Goal: Task Accomplishment & Management: Complete application form

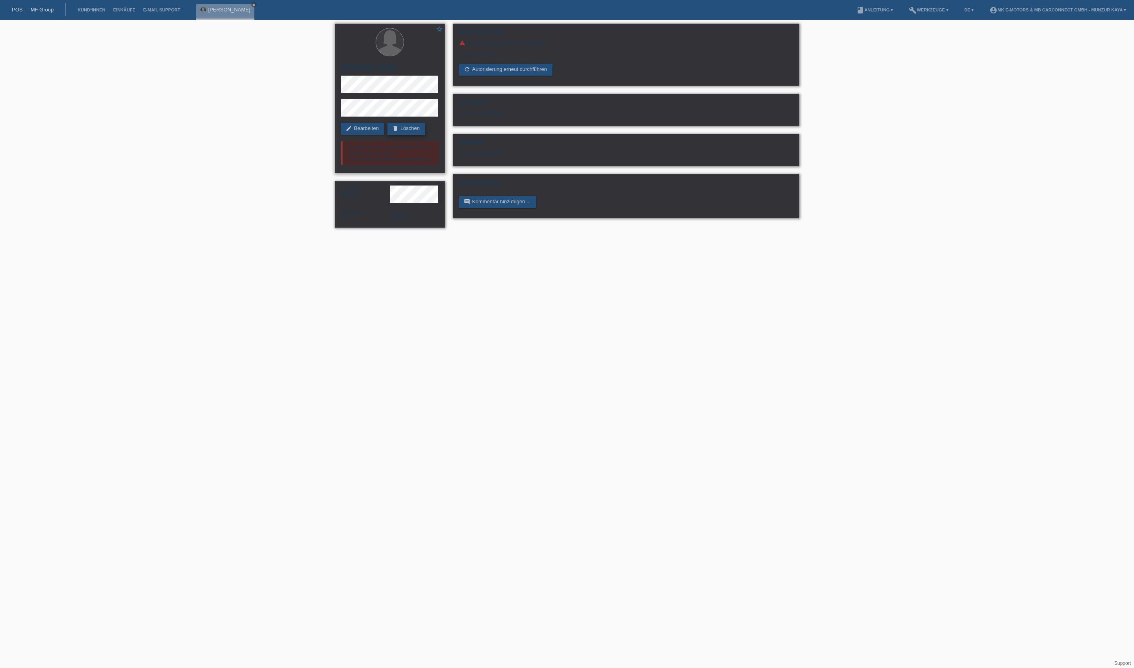
click at [387, 135] on link "delete Löschen" at bounding box center [406, 129] width 38 height 12
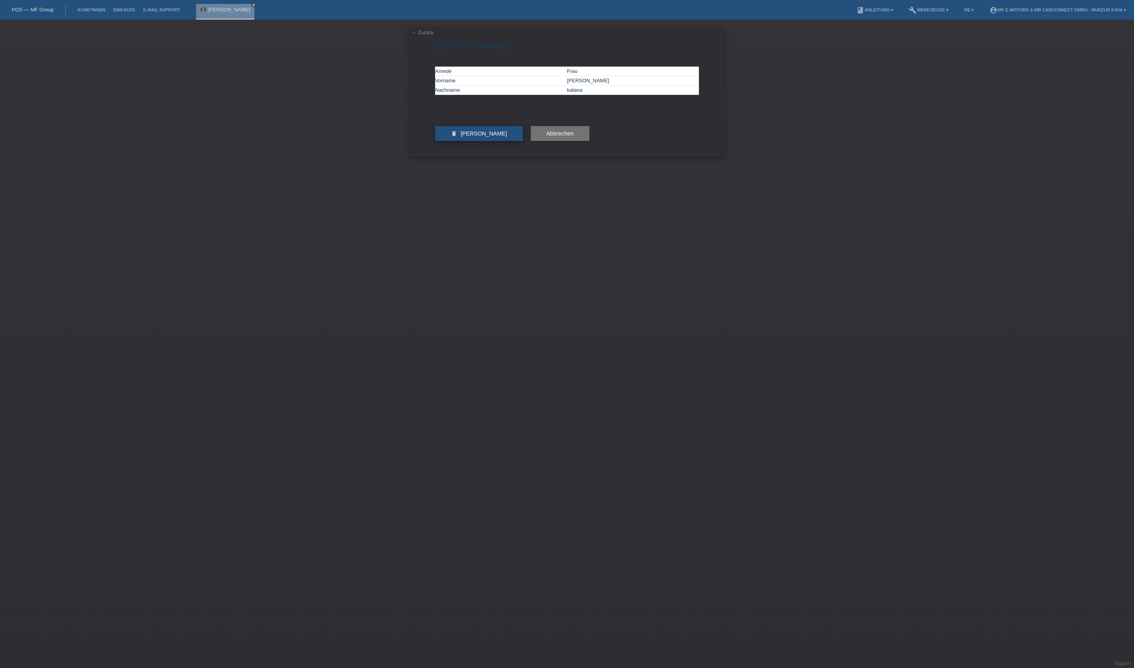
click at [469, 141] on button "delete Kundin löschen" at bounding box center [479, 133] width 88 height 15
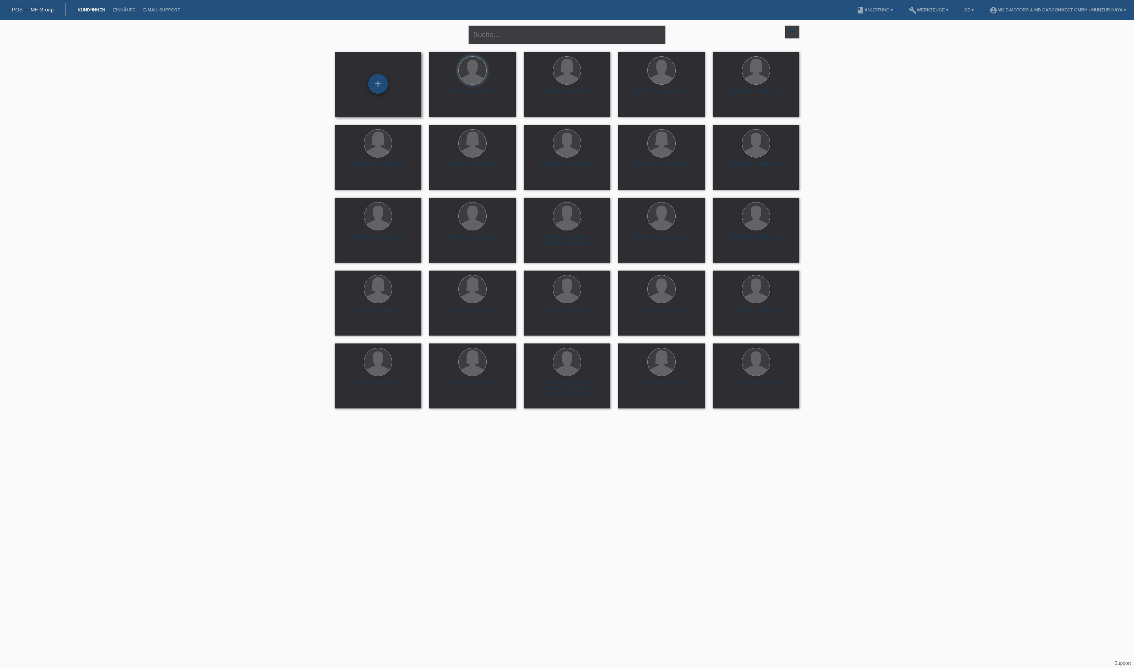
click at [378, 79] on div "+" at bounding box center [378, 83] width 19 height 13
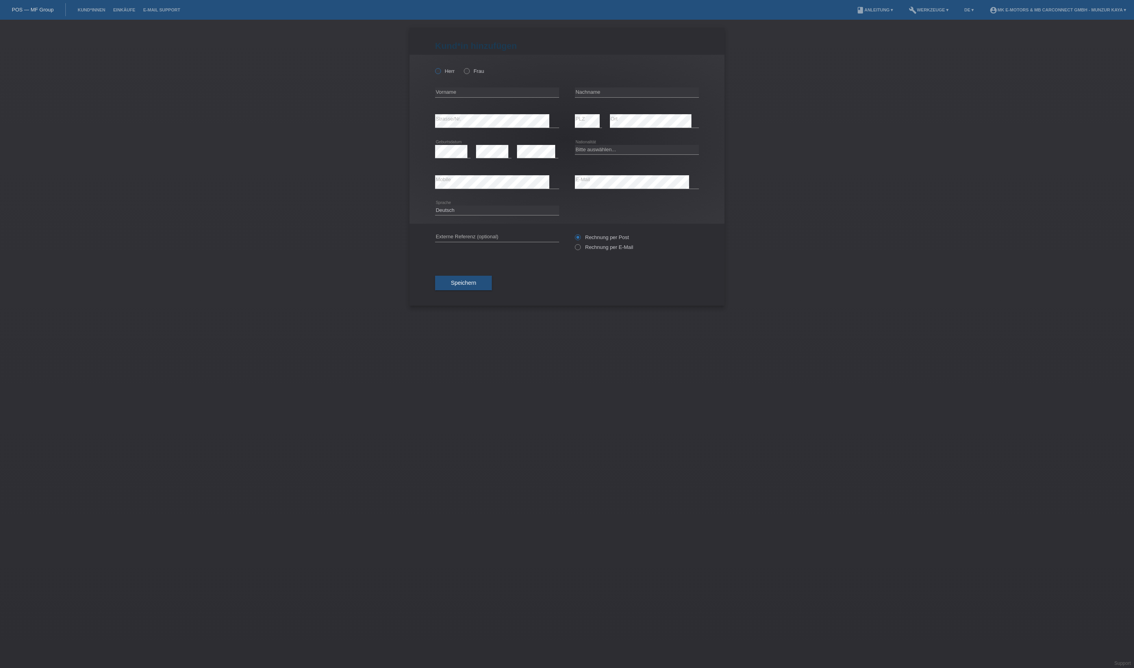
click at [434, 67] on icon at bounding box center [434, 67] width 0 height 0
click at [440, 73] on input "Herr" at bounding box center [437, 70] width 5 height 5
radio input "true"
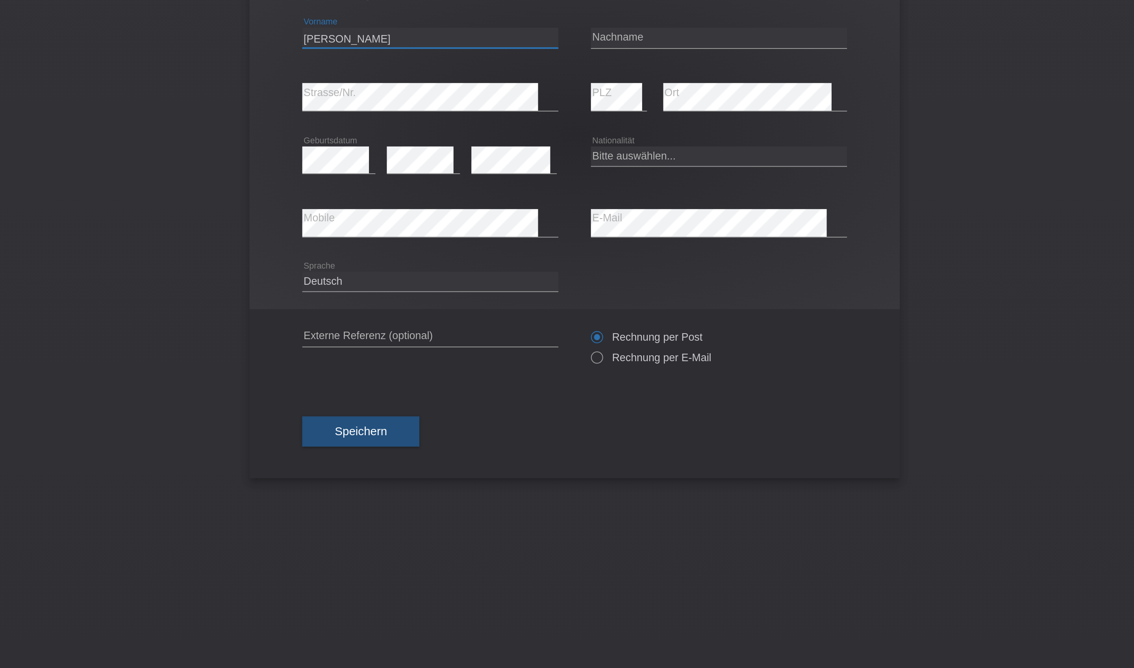
type input "[PERSON_NAME]"
type input "Muratori"
select select "CH"
click at [435, 281] on button "Speichern" at bounding box center [463, 283] width 57 height 15
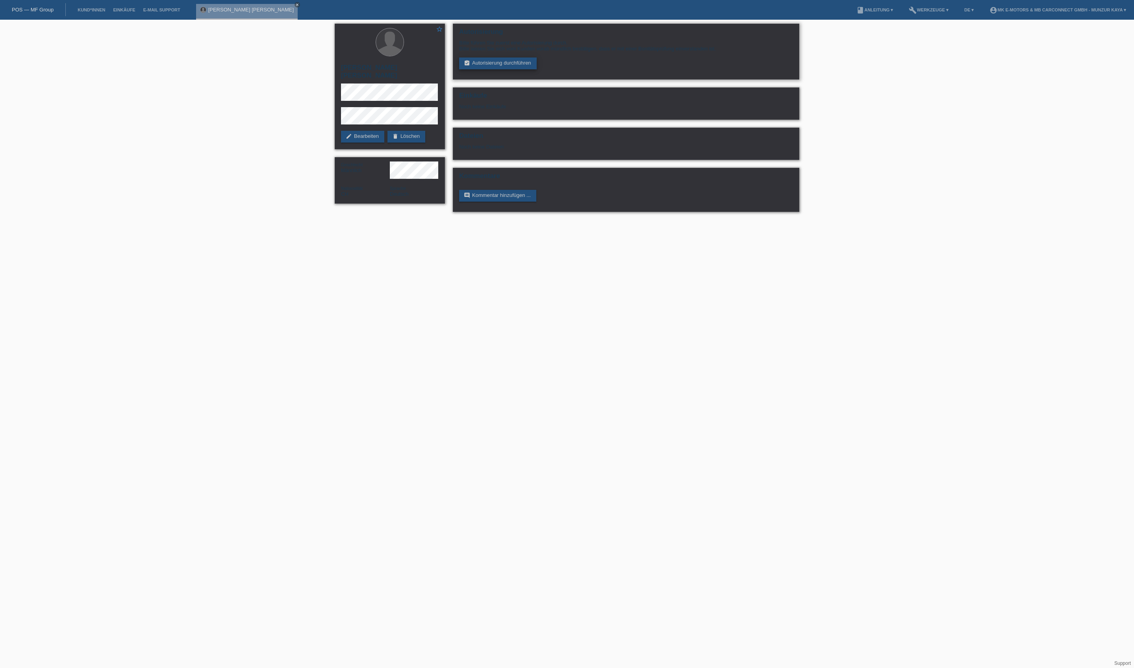
click at [491, 69] on link "assignment_turned_in Autorisierung durchführen" at bounding box center [498, 63] width 78 height 12
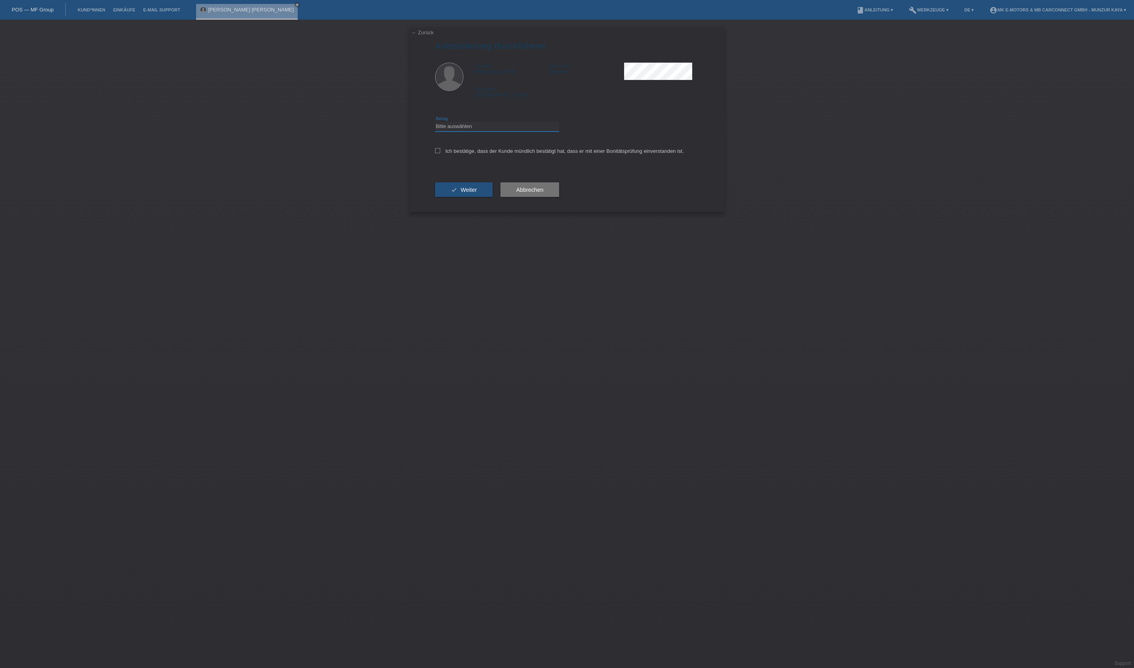
select select "3"
click at [501, 154] on label "Ich bestätige, dass der Kunde mündlich bestätigt hat, dass er mit einer Bonität…" at bounding box center [559, 151] width 249 height 6
click at [440, 153] on input "Ich bestätige, dass der Kunde mündlich bestätigt hat, dass er mit einer Bonität…" at bounding box center [437, 150] width 5 height 5
checkbox input "true"
click at [493, 197] on button "check Weiter" at bounding box center [463, 189] width 57 height 15
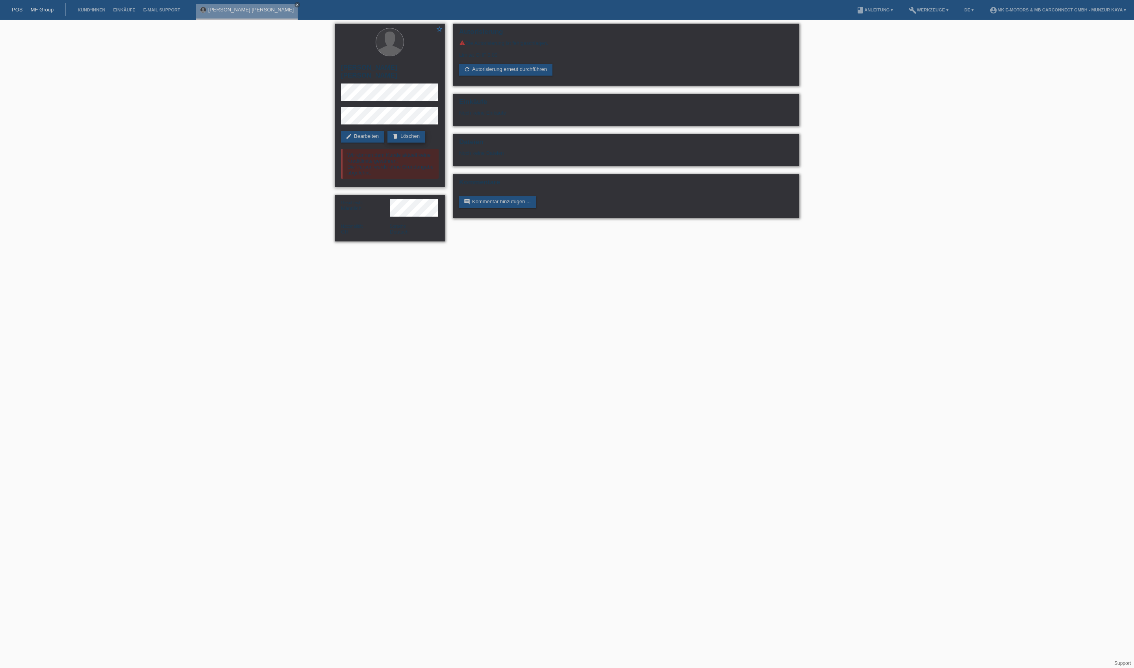
click at [387, 143] on link "delete Löschen" at bounding box center [406, 137] width 38 height 12
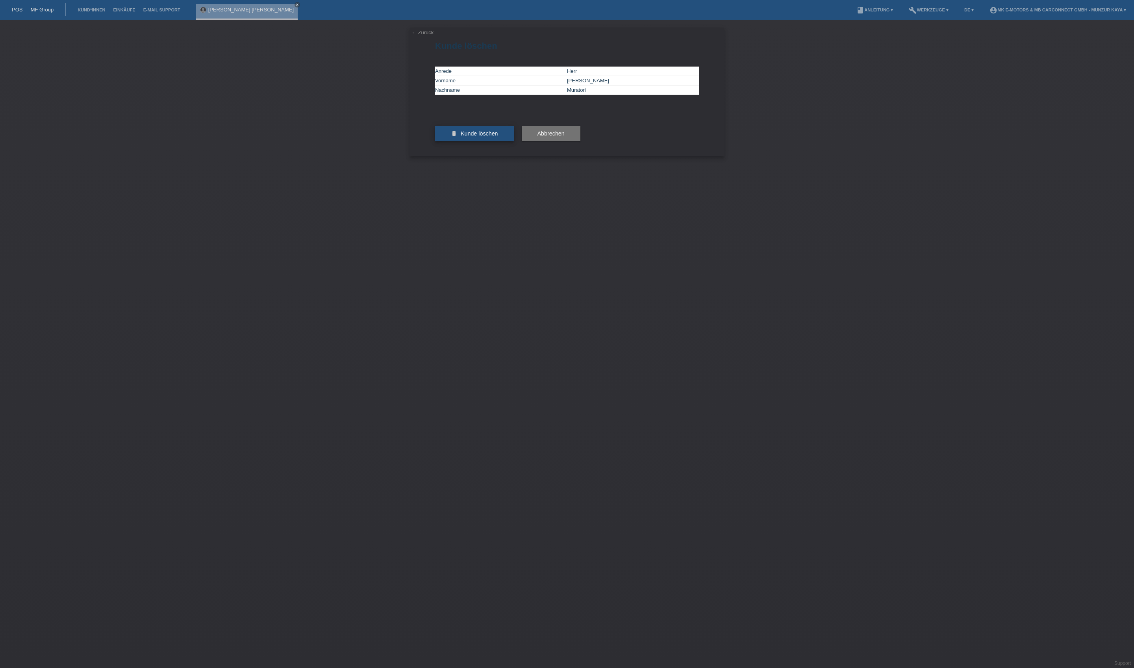
click at [482, 141] on button "delete Kunde löschen" at bounding box center [474, 133] width 79 height 15
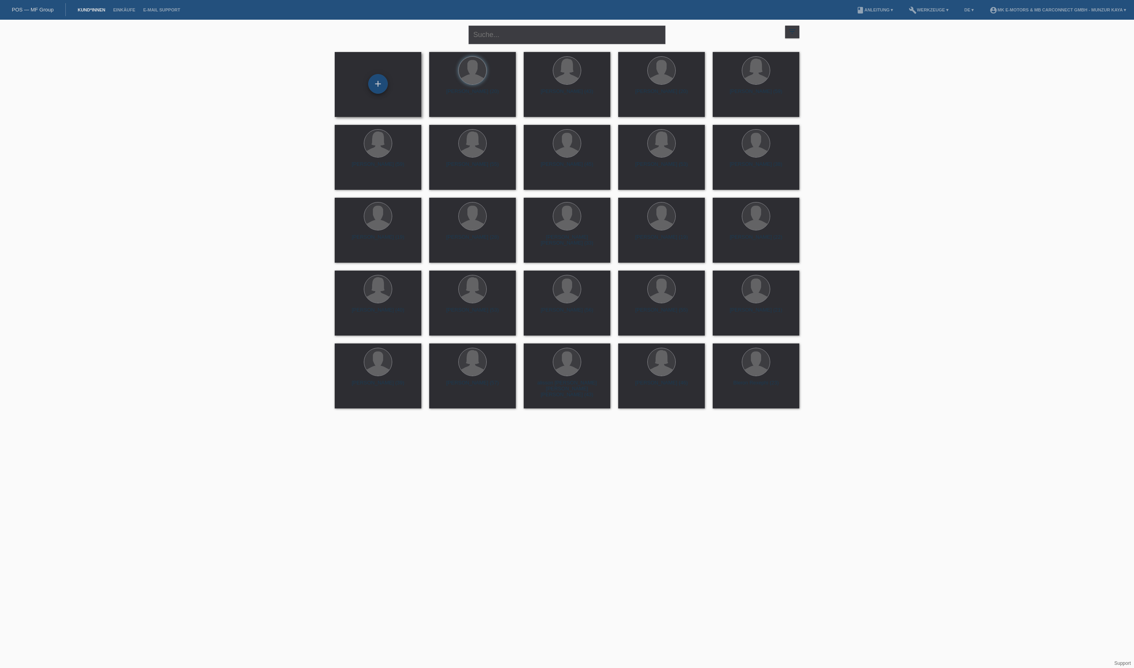
click at [382, 78] on div "+" at bounding box center [378, 83] width 19 height 13
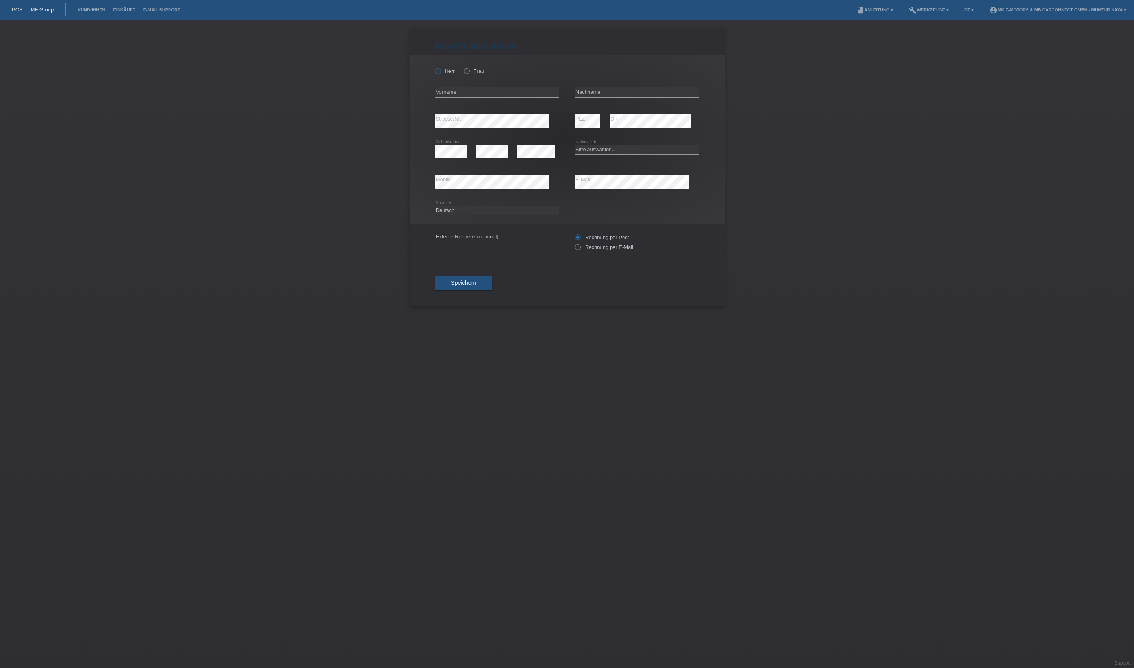
click at [455, 74] on label "Herr" at bounding box center [445, 71] width 20 height 6
click at [440, 73] on input "Herr" at bounding box center [437, 70] width 5 height 5
radio input "true"
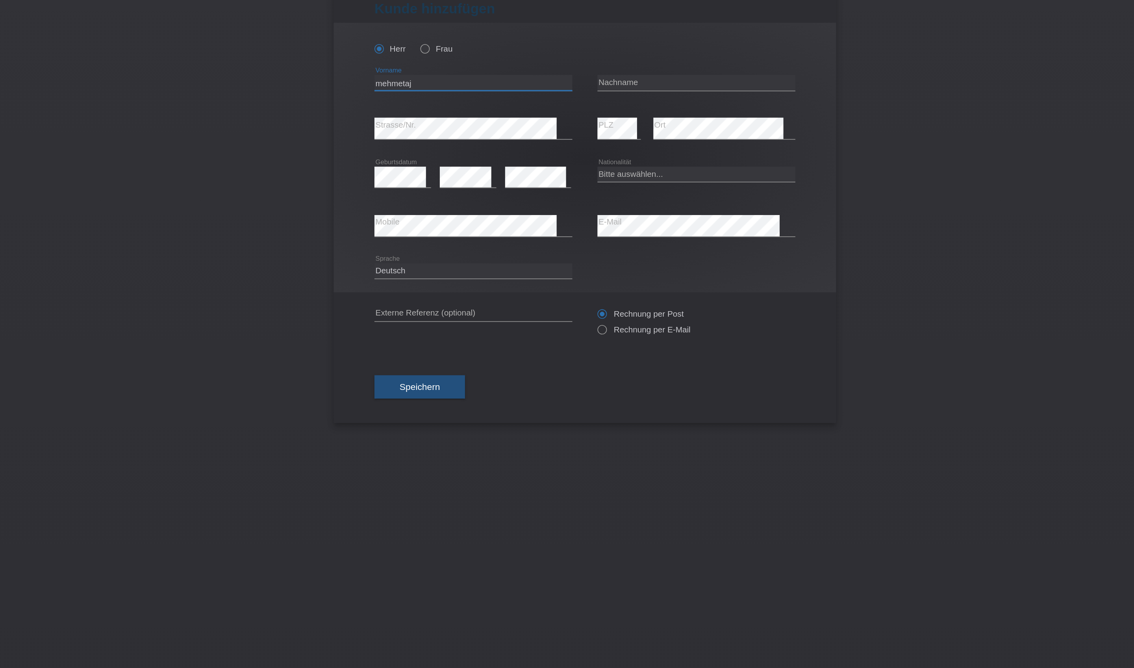
type input "mehmetaj"
drag, startPoint x: 418, startPoint y: 75, endPoint x: 371, endPoint y: 85, distance: 48.3
click at [575, 87] on input "ardian" at bounding box center [637, 92] width 124 height 10
type input "ardian"
click at [435, 141] on div "error Geburtsdatum error error" at bounding box center [497, 152] width 124 height 30
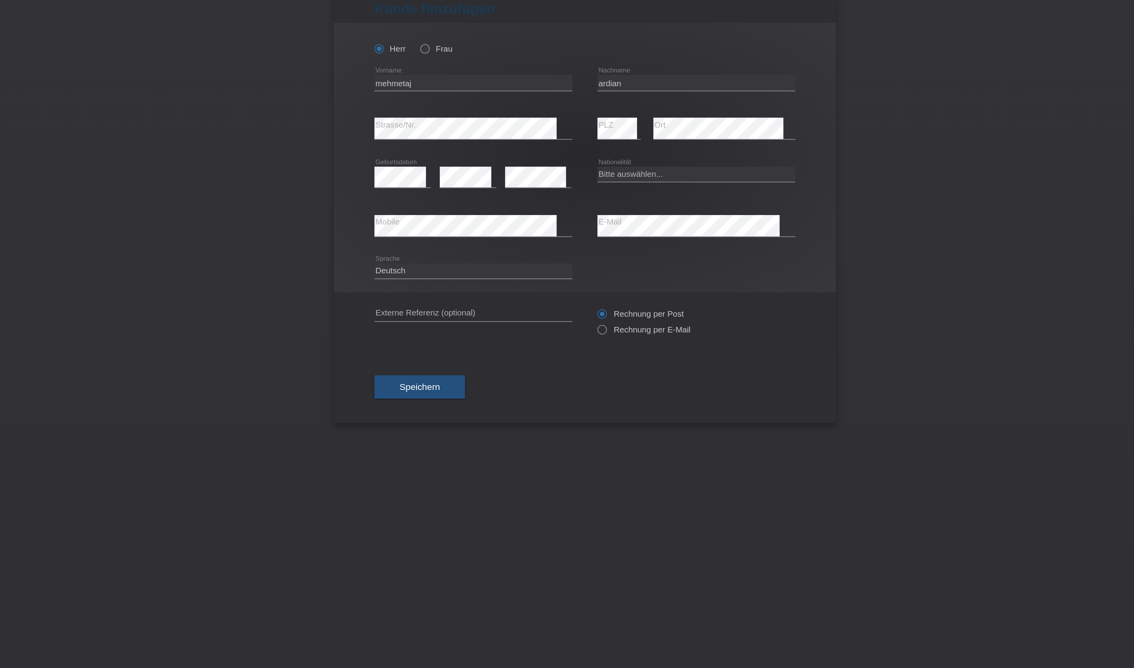
click at [435, 141] on div "error Geburtsdatum error error" at bounding box center [497, 152] width 124 height 30
click at [435, 224] on div "Deutsch Français Italiano English error Sprache" at bounding box center [497, 210] width 124 height 27
drag, startPoint x: 304, startPoint y: 233, endPoint x: 300, endPoint y: 172, distance: 60.4
click at [410, 174] on div "Herr Frau mehmetaj error Vorname" at bounding box center [567, 139] width 315 height 169
select select "CH"
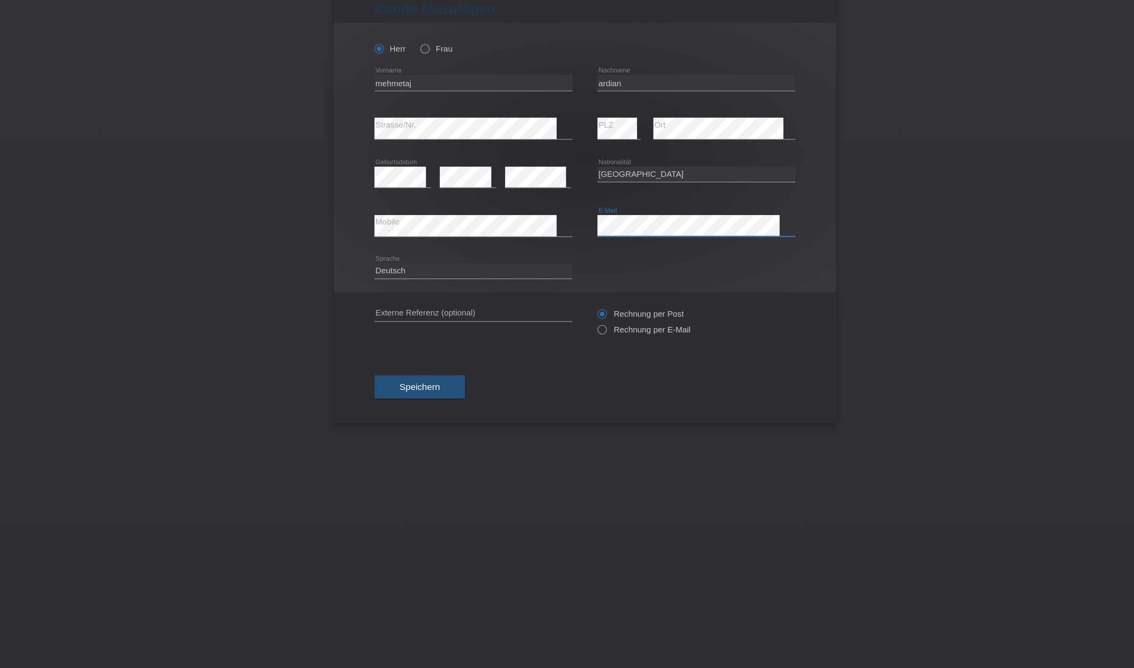
drag, startPoint x: 415, startPoint y: 143, endPoint x: 373, endPoint y: 186, distance: 59.9
click at [574, 243] on icon at bounding box center [574, 243] width 0 height 0
click at [575, 254] on input "Rechnung per E-Mail" at bounding box center [577, 249] width 5 height 10
radio input "true"
click at [451, 286] on span "Speichern" at bounding box center [463, 283] width 25 height 6
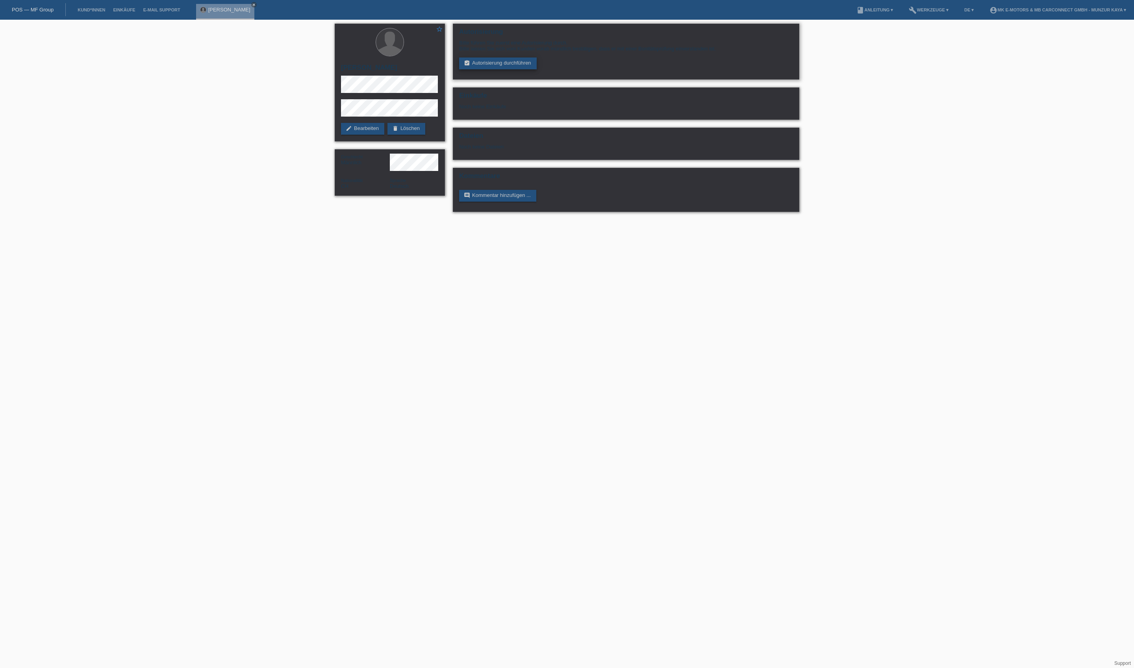
click at [532, 69] on link "assignment_turned_in Autorisierung durchführen" at bounding box center [498, 63] width 78 height 12
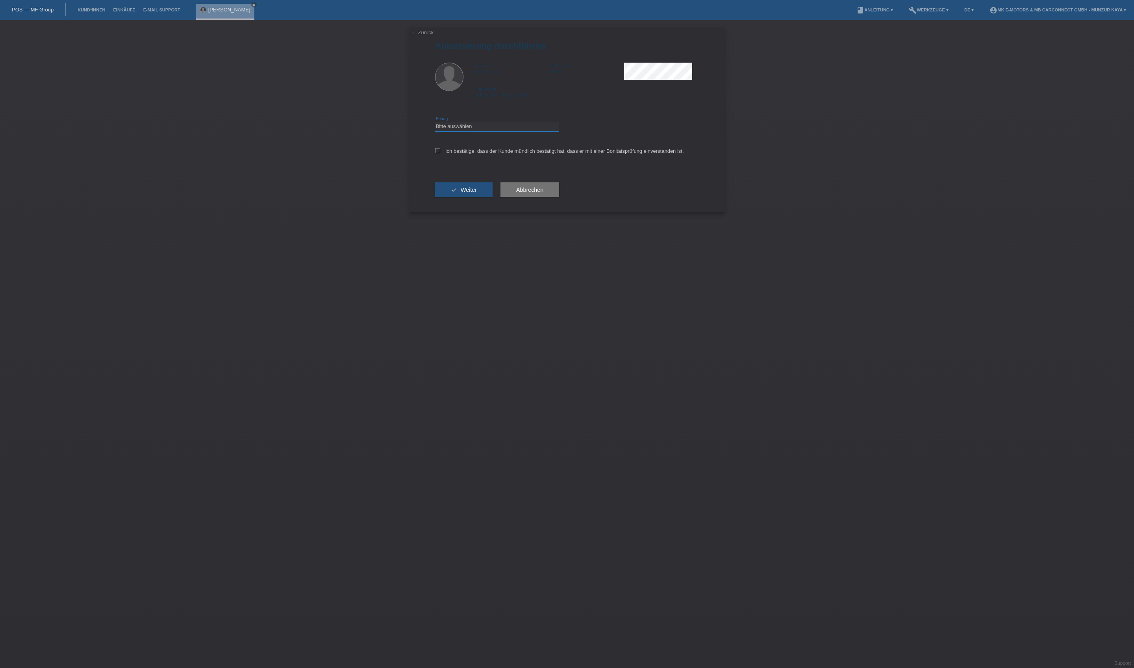
select select "3"
click at [512, 154] on label "Ich bestätige, dass der Kunde mündlich bestätigt hat, dass er mit einer Bonität…" at bounding box center [559, 151] width 249 height 6
click at [440, 153] on input "Ich bestätige, dass der Kunde mündlich bestätigt hat, dass er mit einer Bonität…" at bounding box center [437, 150] width 5 height 5
checkbox input "true"
click at [477, 193] on span "Weiter" at bounding box center [469, 190] width 16 height 6
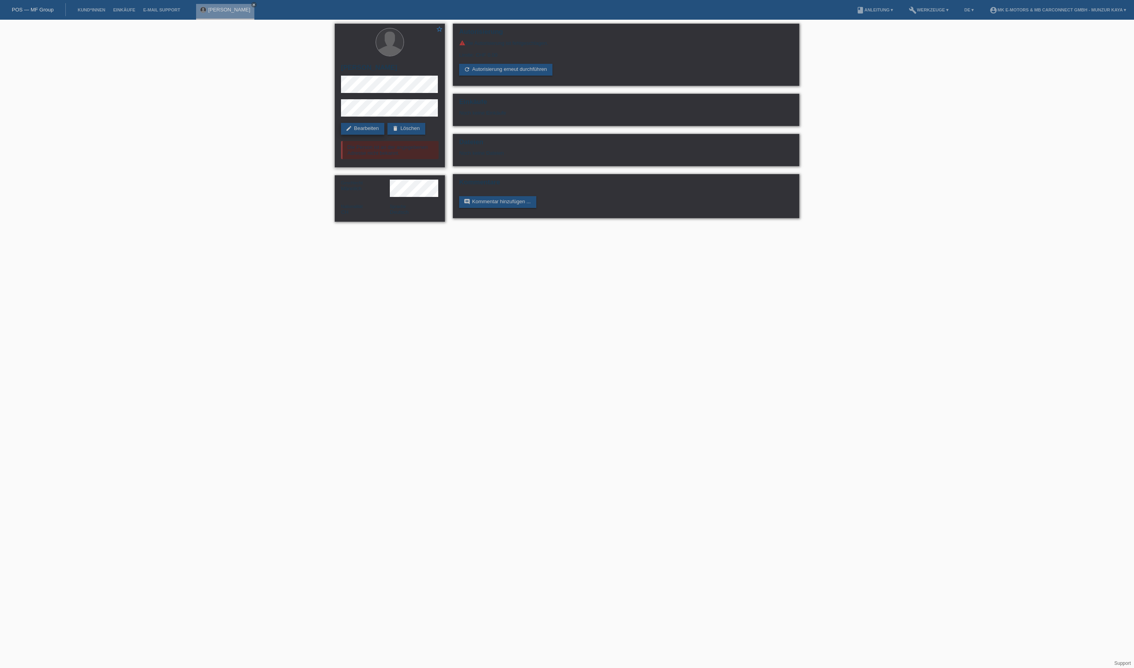
click at [384, 129] on link "edit Bearbeiten" at bounding box center [362, 129] width 43 height 12
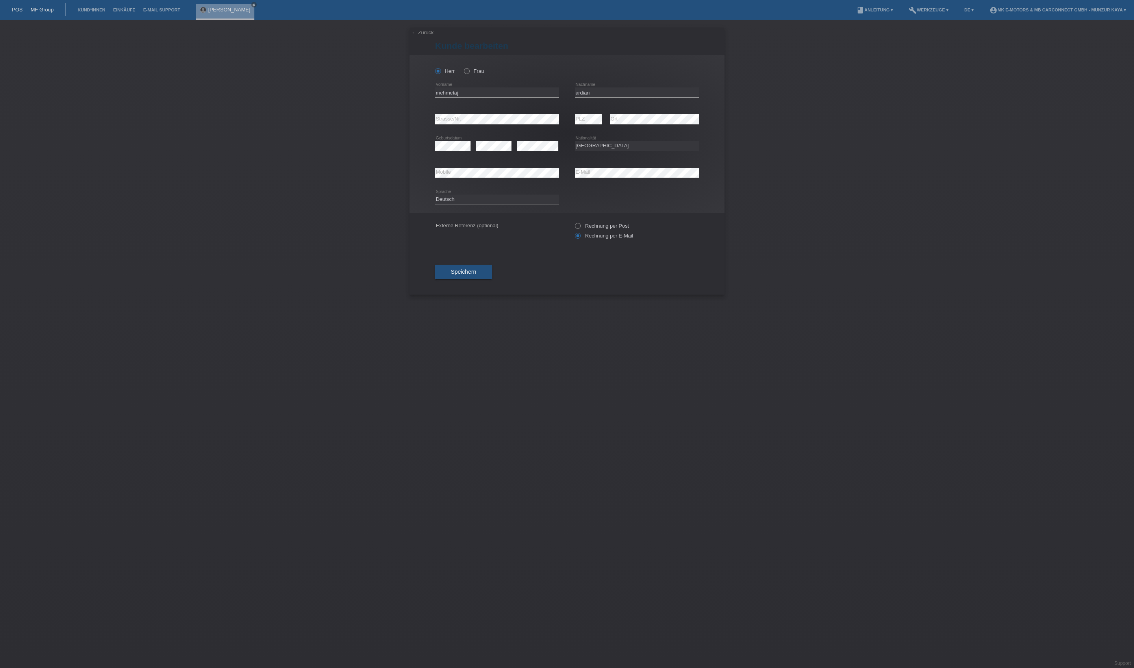
select select "CH"
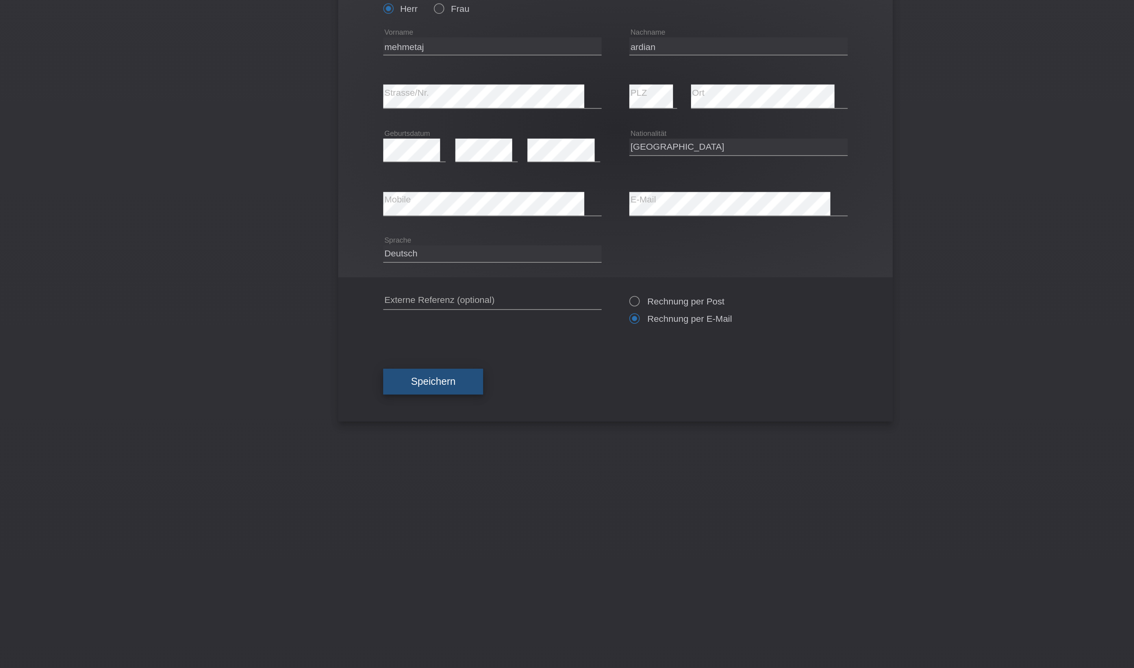
click at [435, 291] on button "Speichern" at bounding box center [463, 283] width 57 height 15
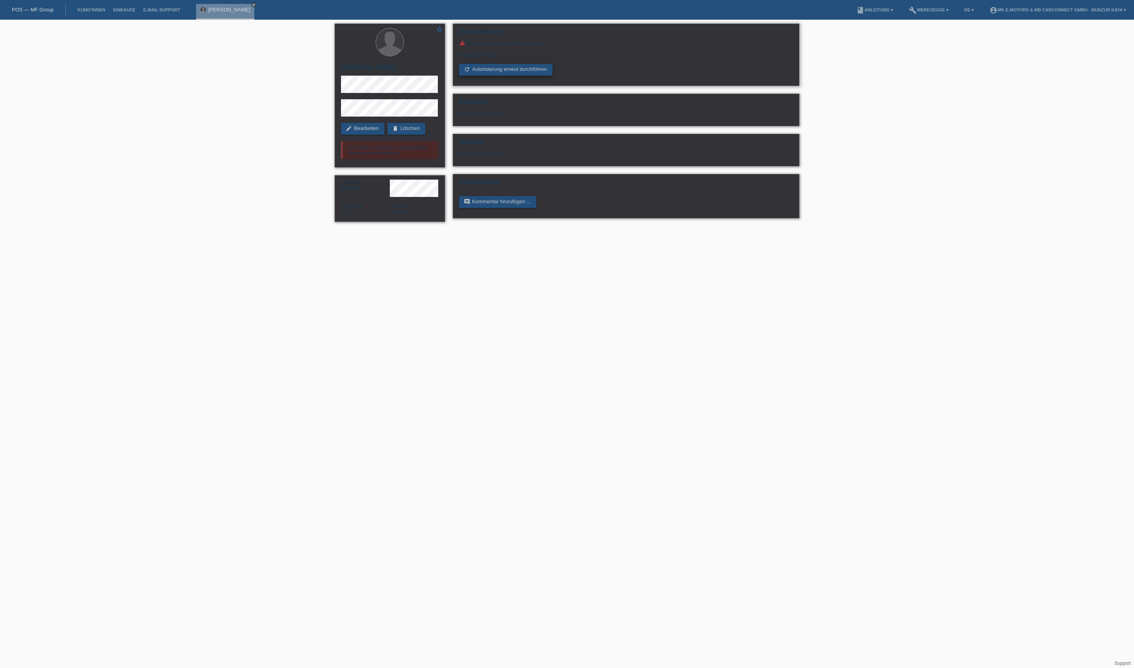
click at [552, 76] on link "refresh Autorisierung erneut durchführen" at bounding box center [505, 70] width 93 height 12
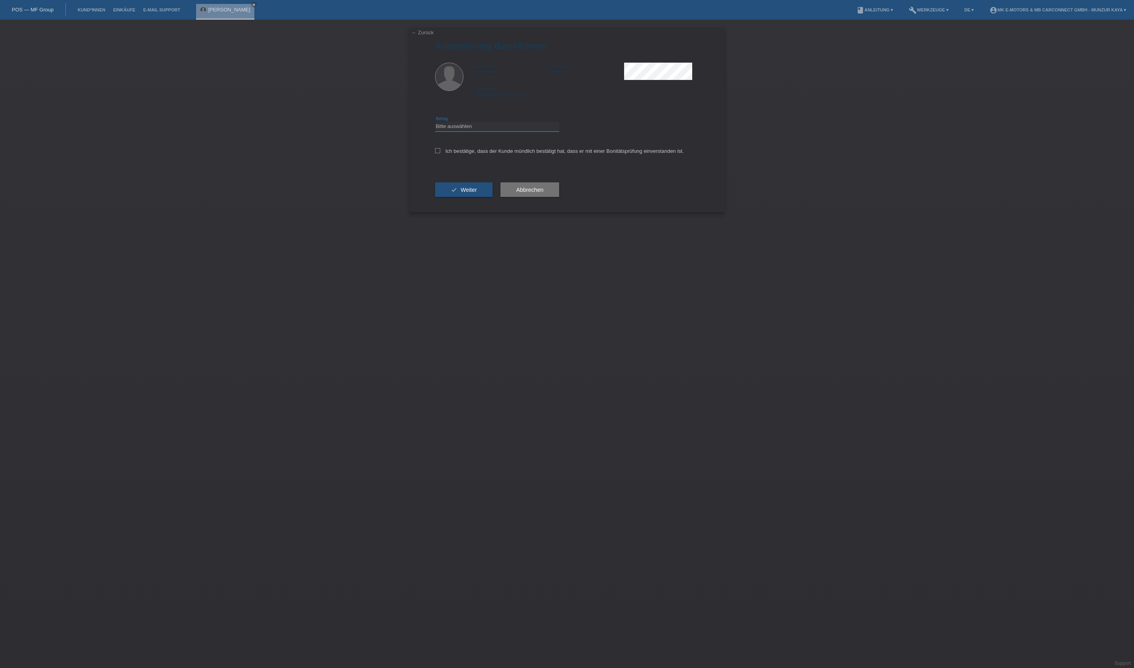
select select "3"
click at [547, 154] on label "Ich bestätige, dass der Kunde mündlich bestätigt hat, dass er mit einer Bonität…" at bounding box center [559, 151] width 249 height 6
click at [440, 153] on input "Ich bestätige, dass der Kunde mündlich bestätigt hat, dass er mit einer Bonität…" at bounding box center [437, 150] width 5 height 5
checkbox input "true"
click at [493, 197] on button "check Weiter" at bounding box center [463, 189] width 57 height 15
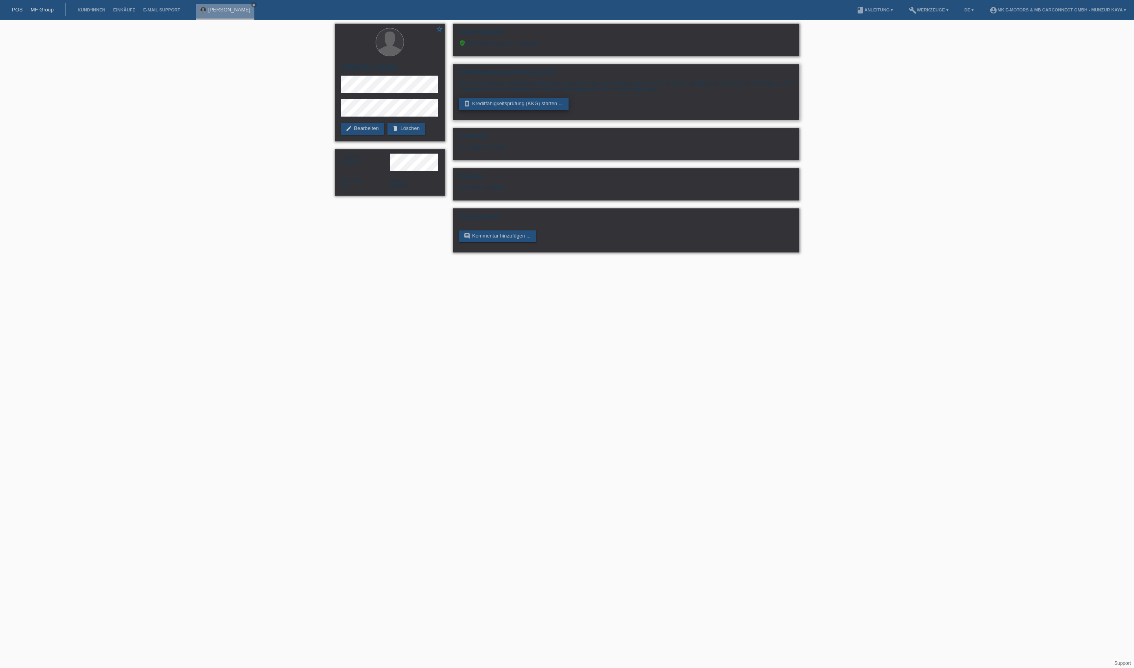
click at [528, 110] on link "perm_device_information Kreditfähigkeitsprüfung (KKG) starten ..." at bounding box center [513, 104] width 109 height 12
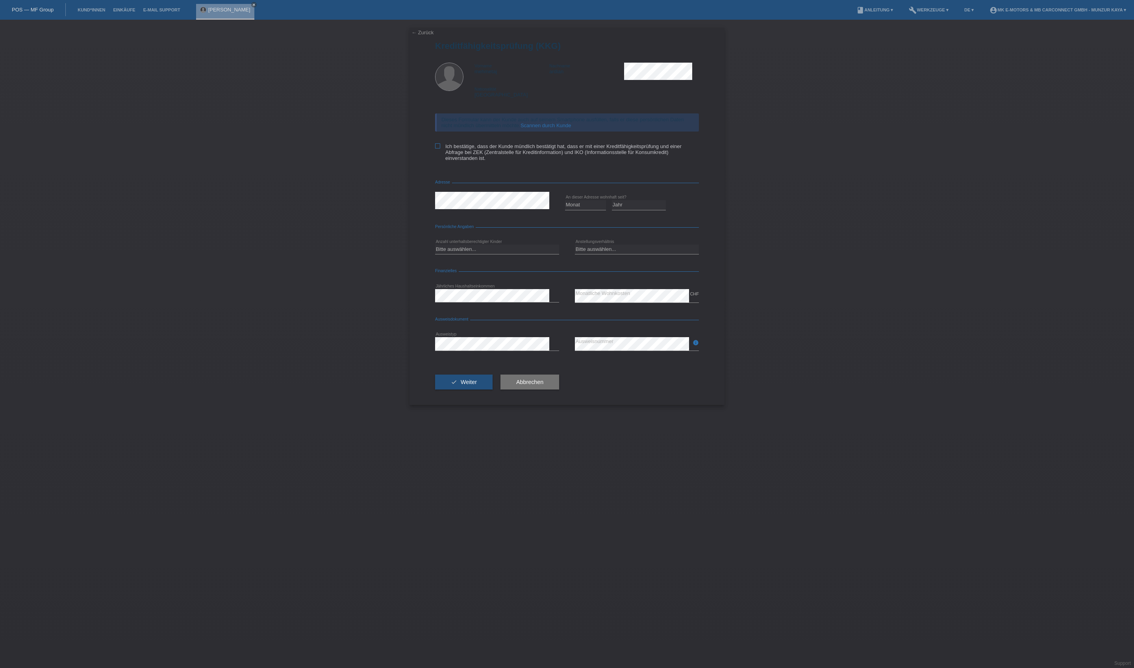
click at [511, 161] on label "Ich bestätige, dass der Kunde mündlich bestätigt hat, dass er mit einer Kreditf…" at bounding box center [567, 152] width 264 height 18
click at [440, 148] on input "Ich bestätige, dass der Kunde mündlich bestätigt hat, dass er mit einer Kreditf…" at bounding box center [437, 145] width 5 height 5
checkbox input "true"
select select "03"
select select "2022"
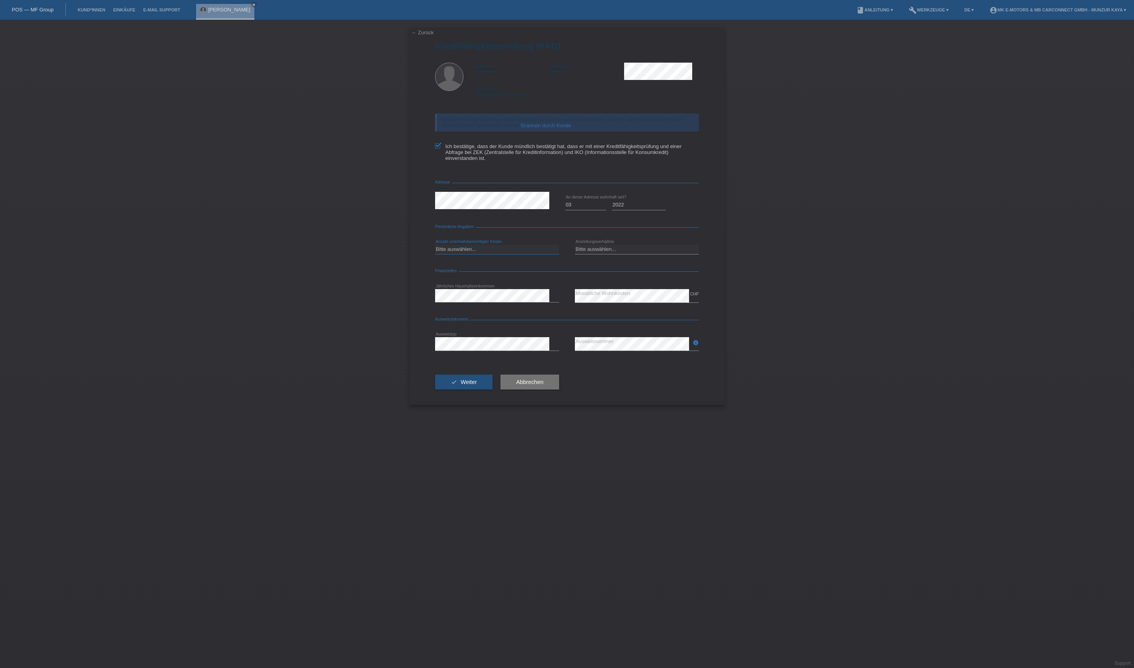
select select "0"
select select "UNLIMITED"
click at [493, 389] on button "check Weiter" at bounding box center [463, 381] width 57 height 15
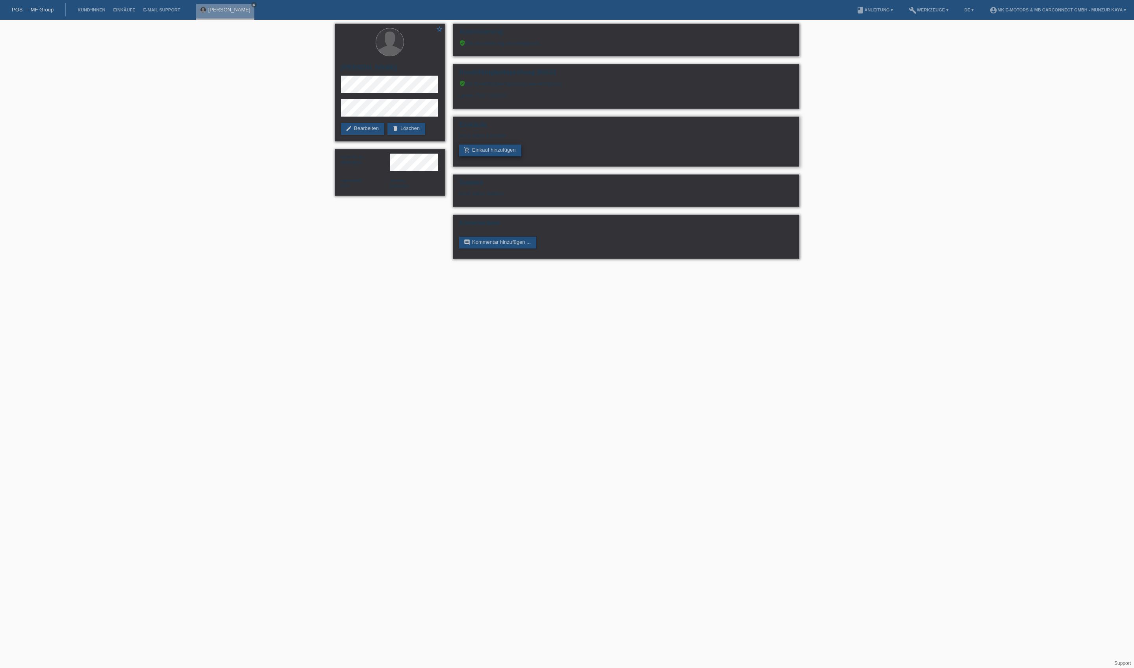
click at [513, 156] on link "add_shopping_cart Einkauf hinzufügen" at bounding box center [490, 151] width 62 height 12
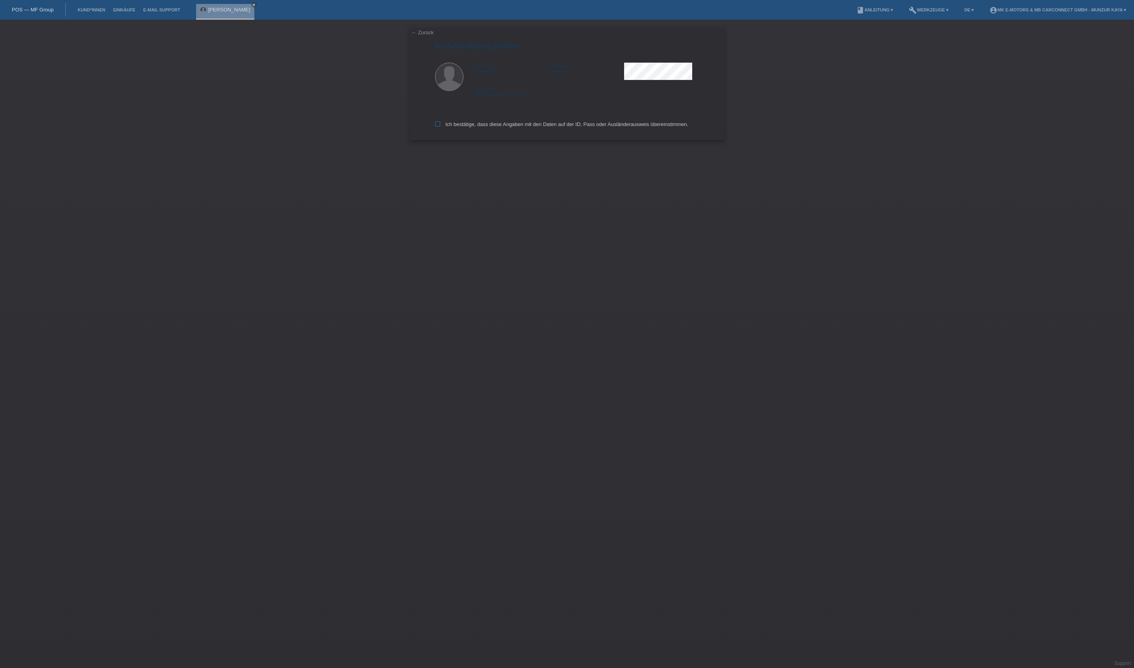
click at [523, 127] on label "Ich bestätige, dass diese Angaben mit den Daten auf der ID, Pass oder Ausländer…" at bounding box center [561, 124] width 253 height 6
click at [440, 126] on input "Ich bestätige, dass diese Angaben mit den Daten auf der ID, Pass oder Ausländer…" at bounding box center [437, 123] width 5 height 5
checkbox input "true"
click at [521, 77] on input "text" at bounding box center [497, 72] width 124 height 10
type input "2990.00"
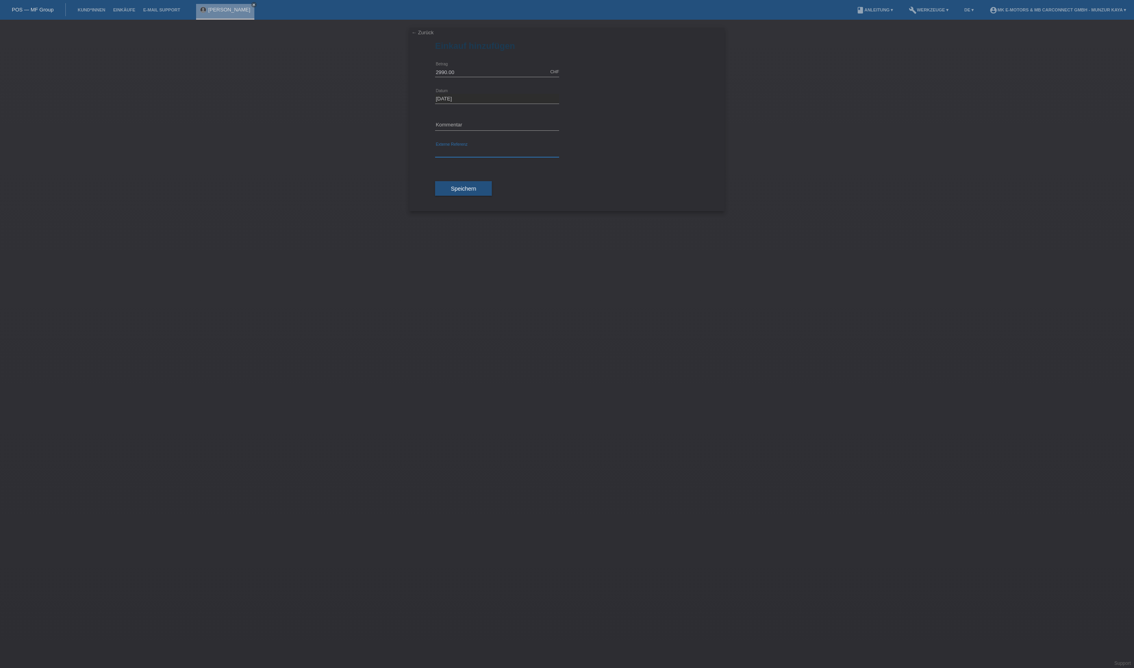
click at [498, 157] on input "text" at bounding box center [497, 152] width 124 height 10
type input "MK City Go"
click at [476, 192] on span "Speichern" at bounding box center [463, 188] width 25 height 6
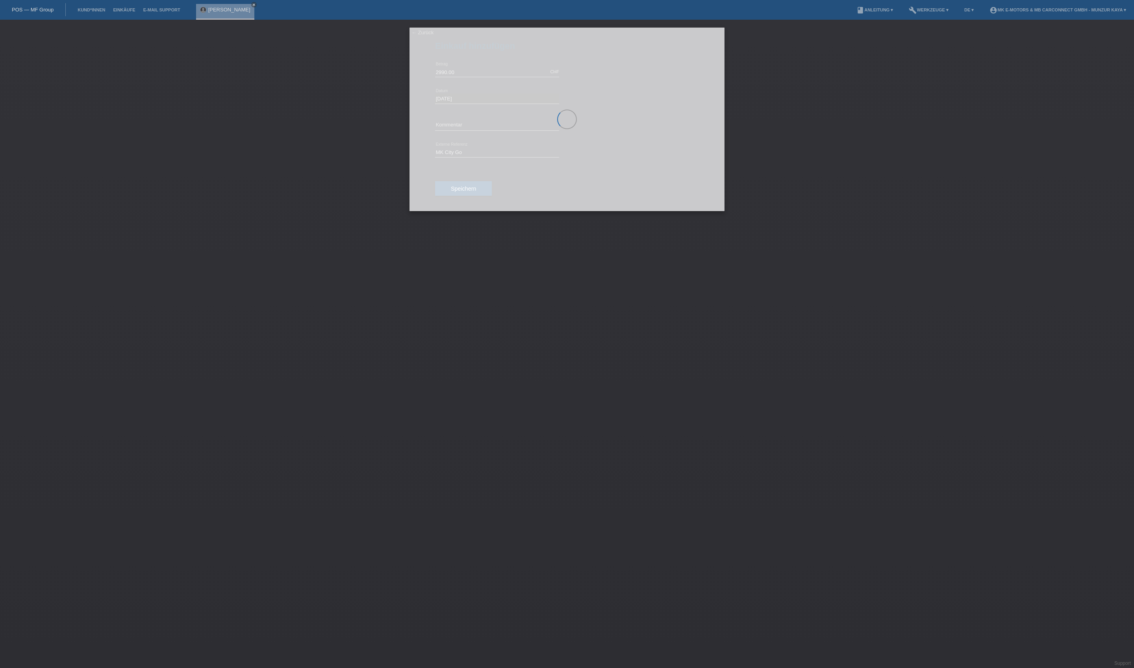
click at [501, 195] on div at bounding box center [567, 120] width 315 height 184
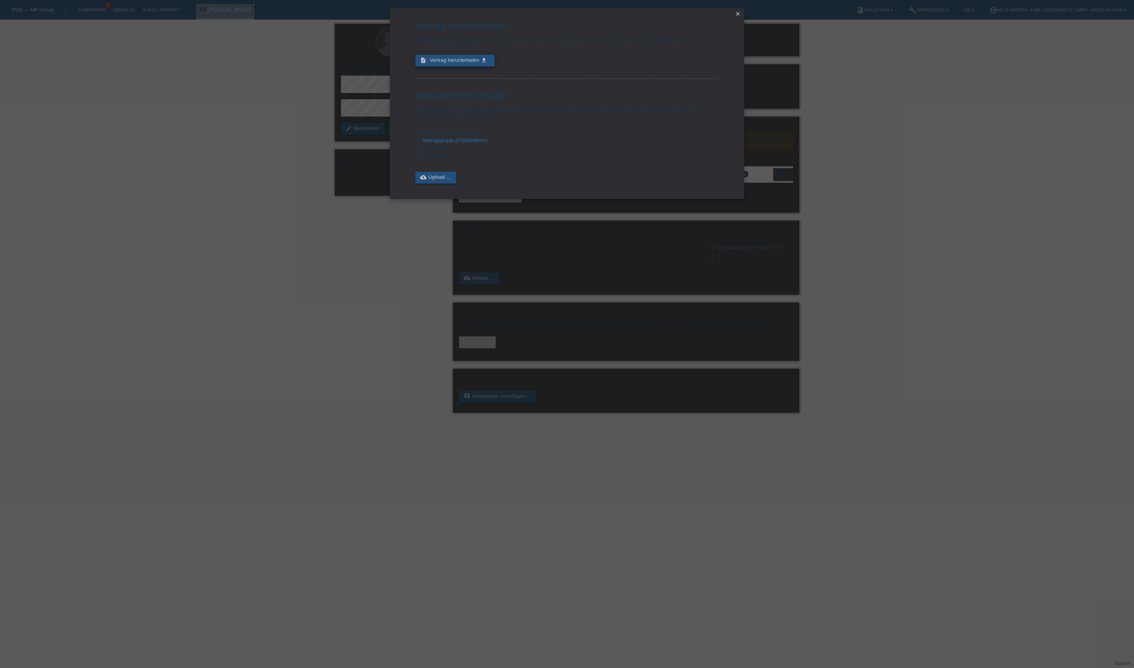
click at [495, 67] on link "description Vertrag herunterladen get_app" at bounding box center [454, 61] width 79 height 12
